Goal: Task Accomplishment & Management: Book appointment/travel/reservation

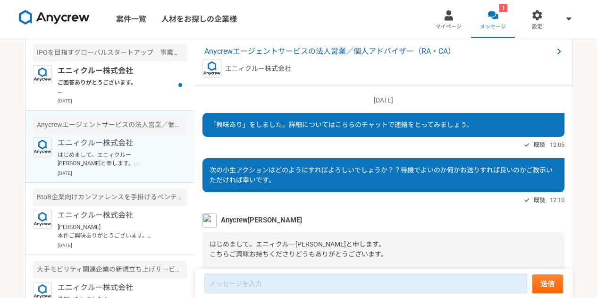
scroll to position [125, 0]
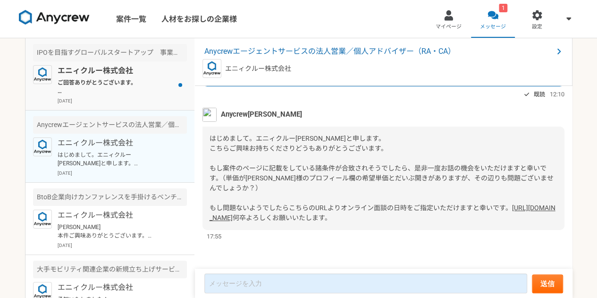
click at [110, 87] on p "ご回答ありがとうございます。 もしよろしければ一度オンラインにて案件の説明とご経歴等についてのヒアリングをさせていただければと思いますので、下記URLより面談…" at bounding box center [116, 86] width 117 height 17
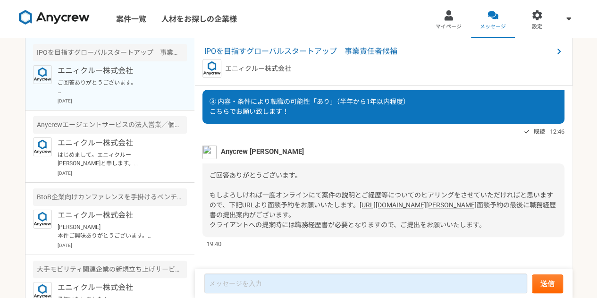
scroll to position [368, 0]
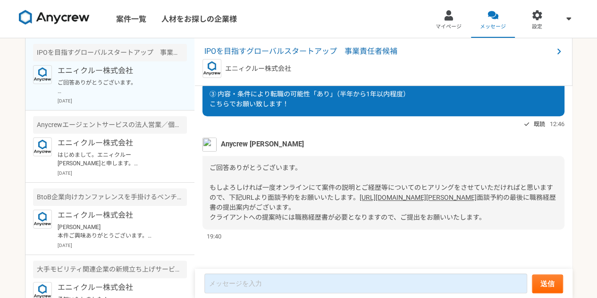
click at [360, 194] on link "[URL][DOMAIN_NAME][PERSON_NAME]" at bounding box center [418, 198] width 117 height 8
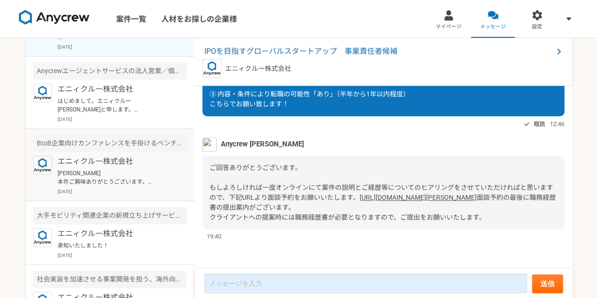
scroll to position [53, 0]
click at [110, 110] on p "はじめまして。エニィクルー[PERSON_NAME]と申します。 こちらご興味お持ちくださりどうもありがとうございます。 もし案件のページに記載をしている諸条…" at bounding box center [116, 105] width 117 height 17
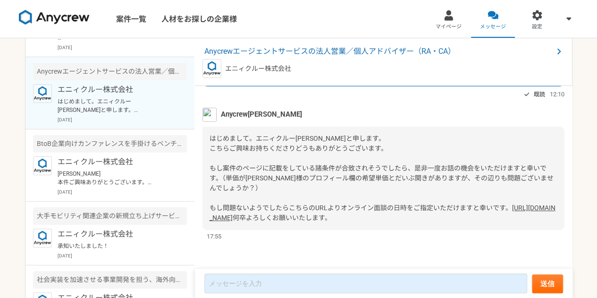
scroll to position [125, 0]
click at [140, 168] on div "エニィクルー株式会社 [PERSON_NAME] 本件ご興味ありがとうございます。 こちら現在別の方でお話が進んでおりまして、その方如何でのご紹介とさせていた…" at bounding box center [122, 175] width 129 height 39
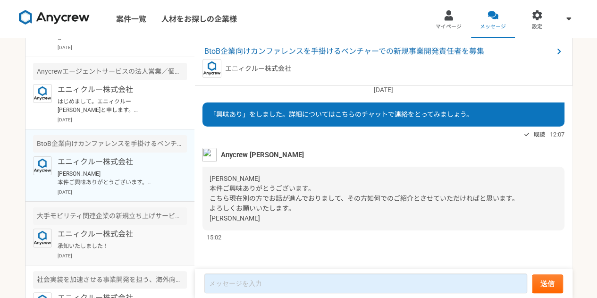
scroll to position [92, 0]
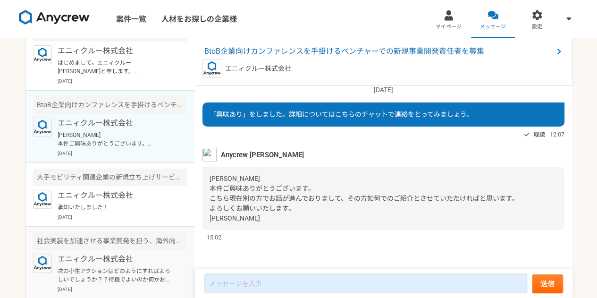
click at [98, 271] on p "次の小生アクションはどのようにすればよろしいでしょうか？？待機でよいのか何かお送りすれば良いのかご教示いただければ幸いです。" at bounding box center [116, 275] width 117 height 17
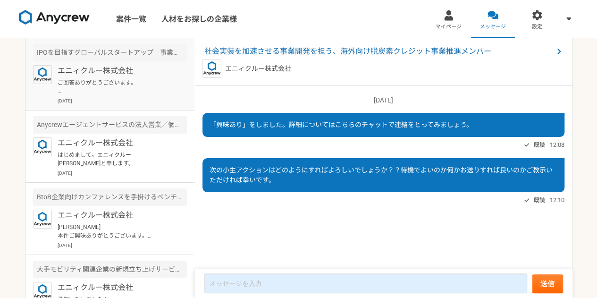
click at [92, 86] on p "ご回答ありがとうございます。 もしよろしければ一度オンラインにて案件の説明とご経歴等についてのヒアリングをさせていただければと思いますので、下記URLより面談…" at bounding box center [116, 86] width 117 height 17
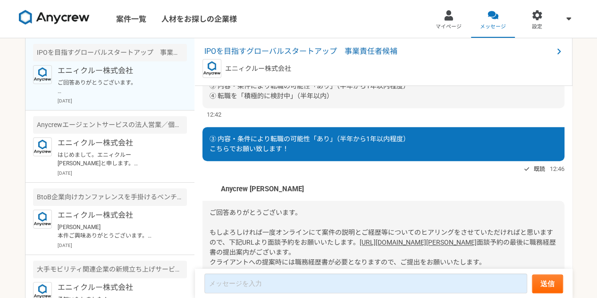
scroll to position [368, 0]
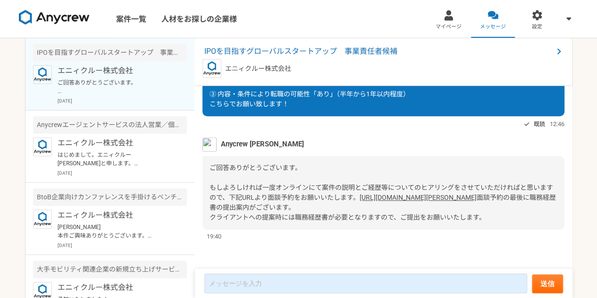
click at [360, 194] on link "[URL][DOMAIN_NAME][PERSON_NAME]" at bounding box center [418, 198] width 117 height 8
